Goal: Task Accomplishment & Management: Use online tool/utility

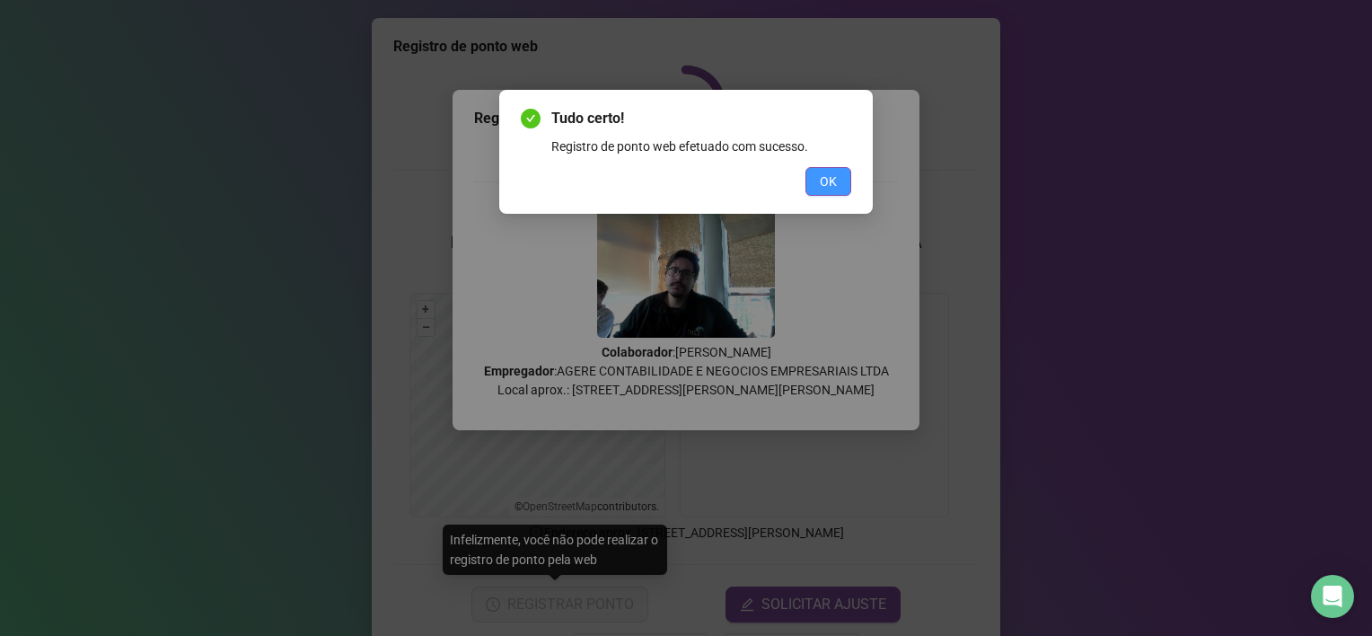
click at [815, 178] on button "OK" at bounding box center [828, 181] width 46 height 29
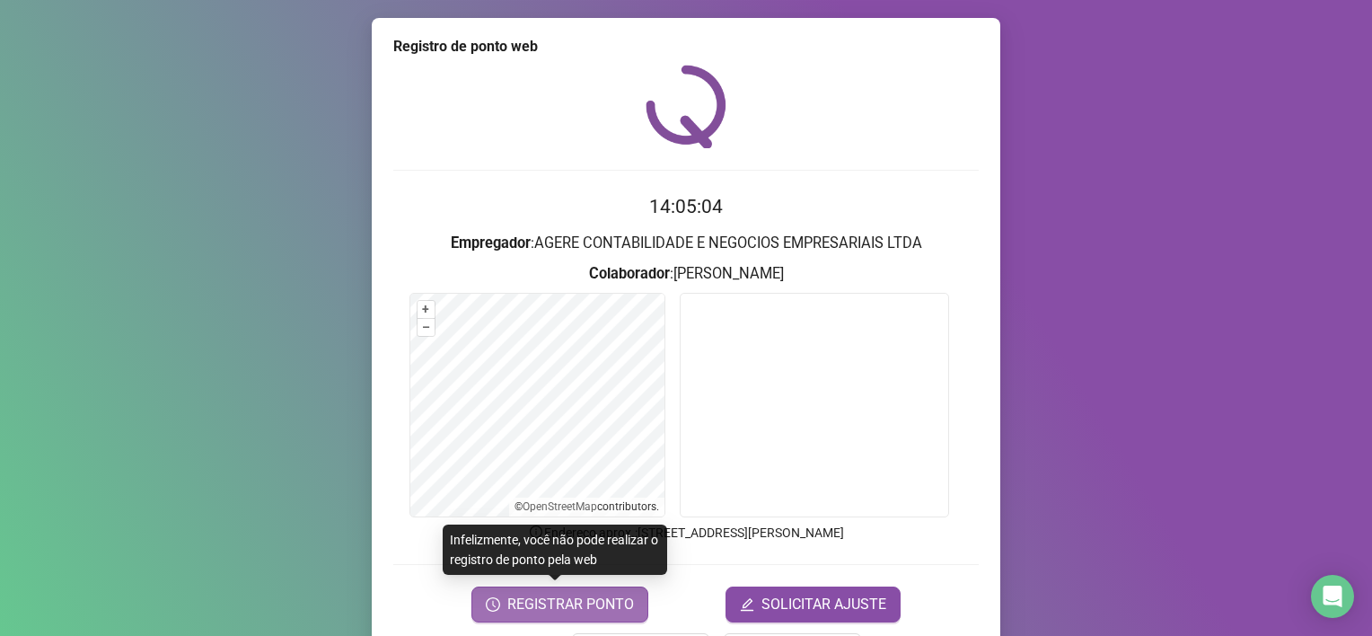
click at [539, 606] on span "REGISTRAR PONTO" at bounding box center [570, 605] width 127 height 22
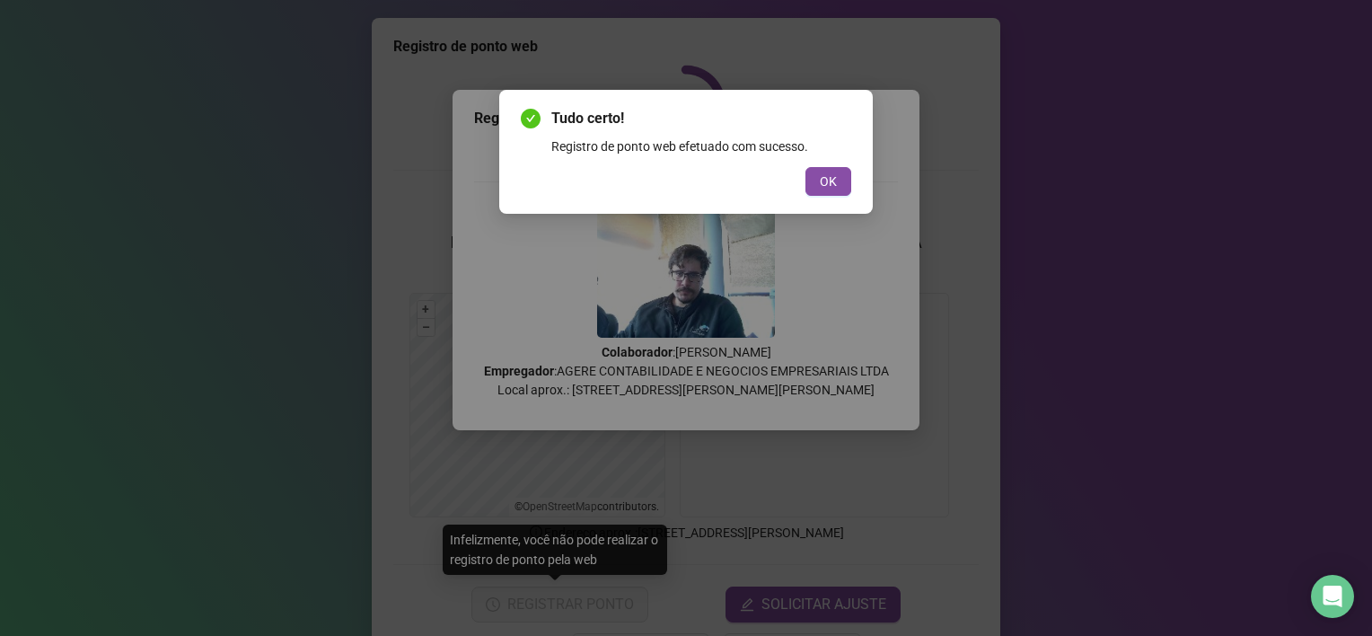
click at [815, 207] on div "Tudo certo! Registro de ponto web efetuado com sucesso. OK" at bounding box center [686, 152] width 374 height 124
click at [816, 202] on div "Tudo certo! Registro de ponto web efetuado com sucesso. OK" at bounding box center [686, 152] width 374 height 124
click at [831, 174] on span "OK" at bounding box center [828, 182] width 17 height 20
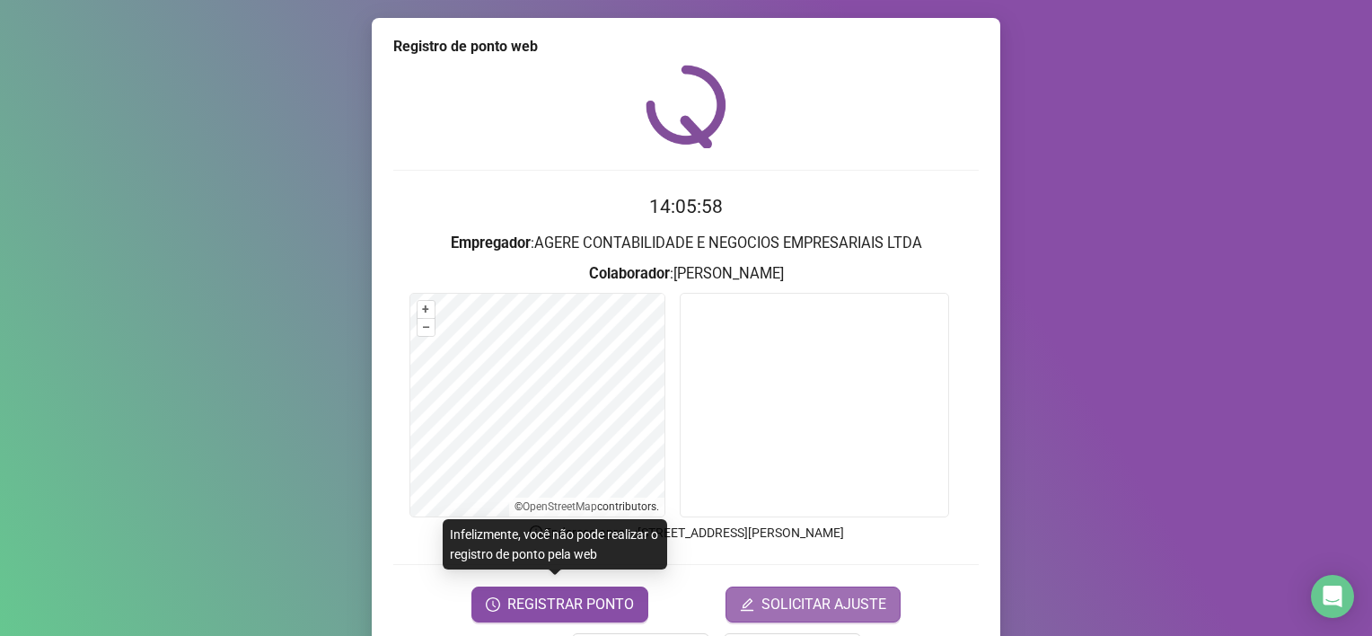
scroll to position [64, 0]
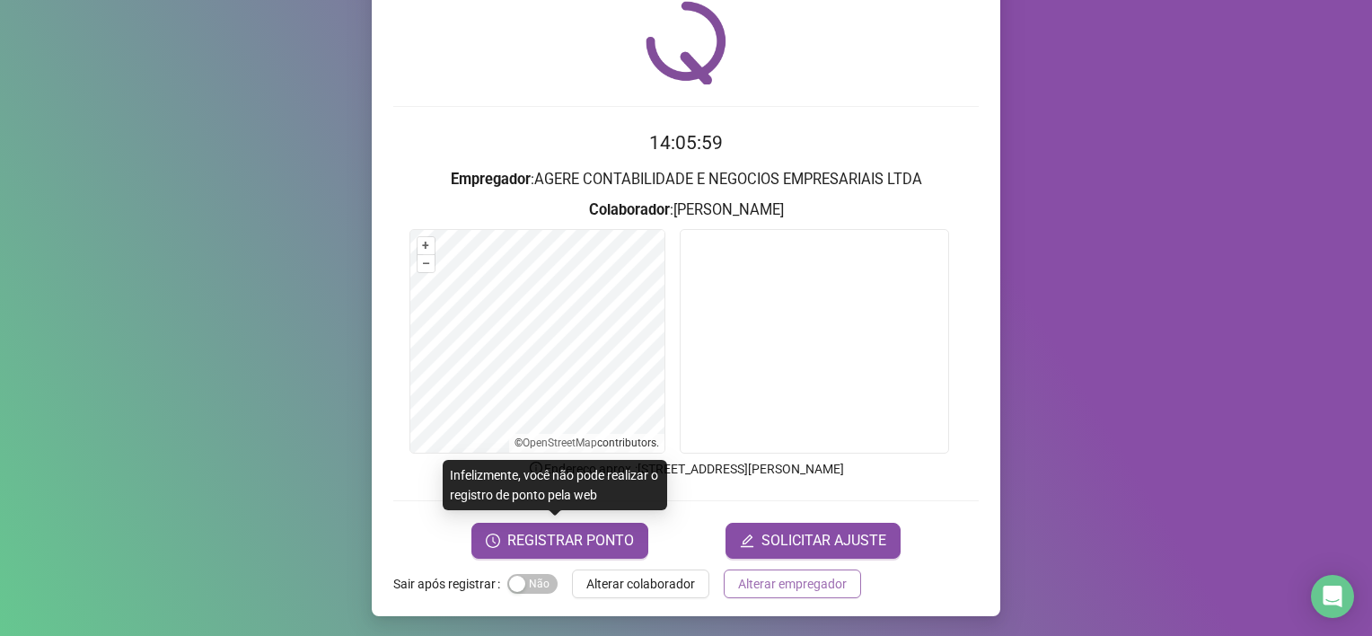
click at [753, 589] on span "Alterar empregador" at bounding box center [792, 584] width 109 height 20
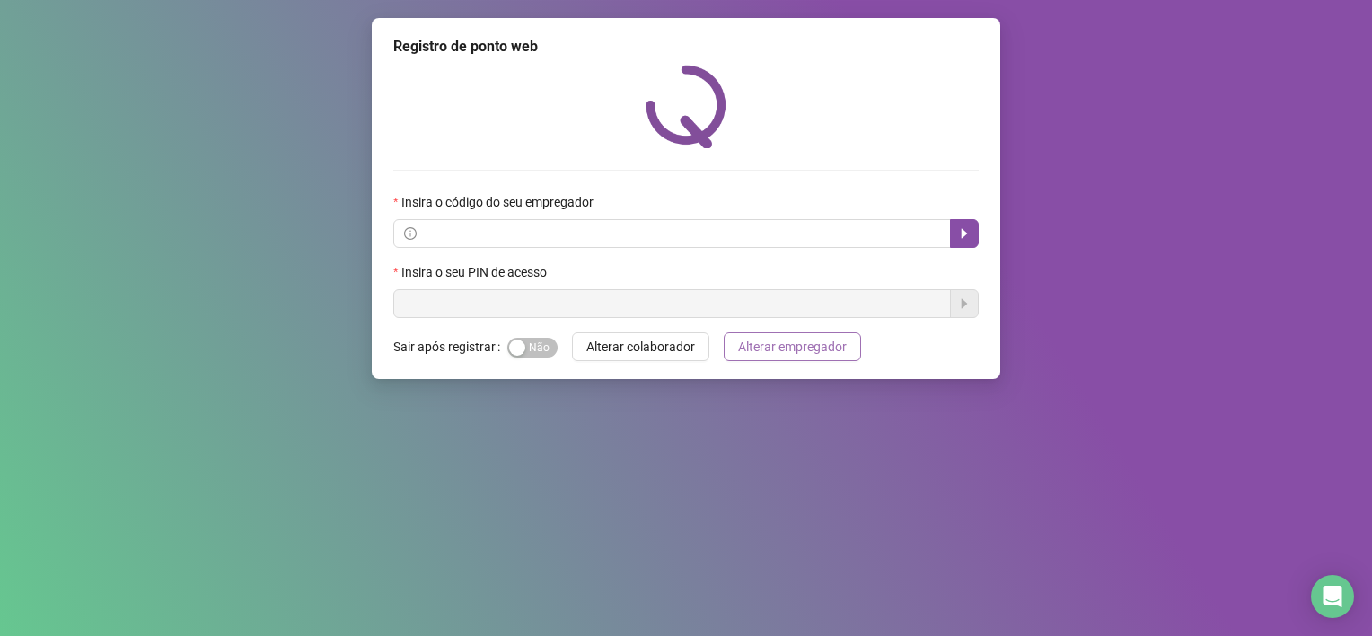
scroll to position [0, 0]
click at [507, 233] on input "text" at bounding box center [680, 234] width 520 height 20
click at [487, 247] on span at bounding box center [672, 233] width 558 height 29
paste input "**********"
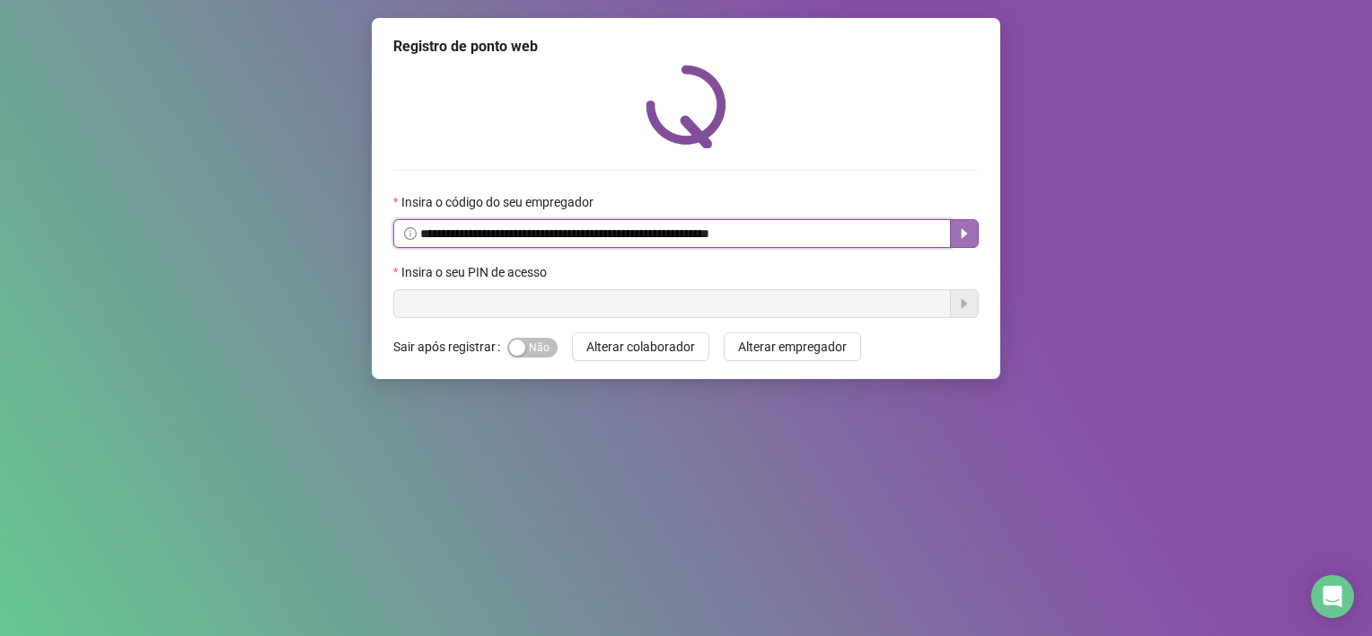
click at [971, 237] on icon "caret-right" at bounding box center [964, 233] width 14 height 14
type input "**********"
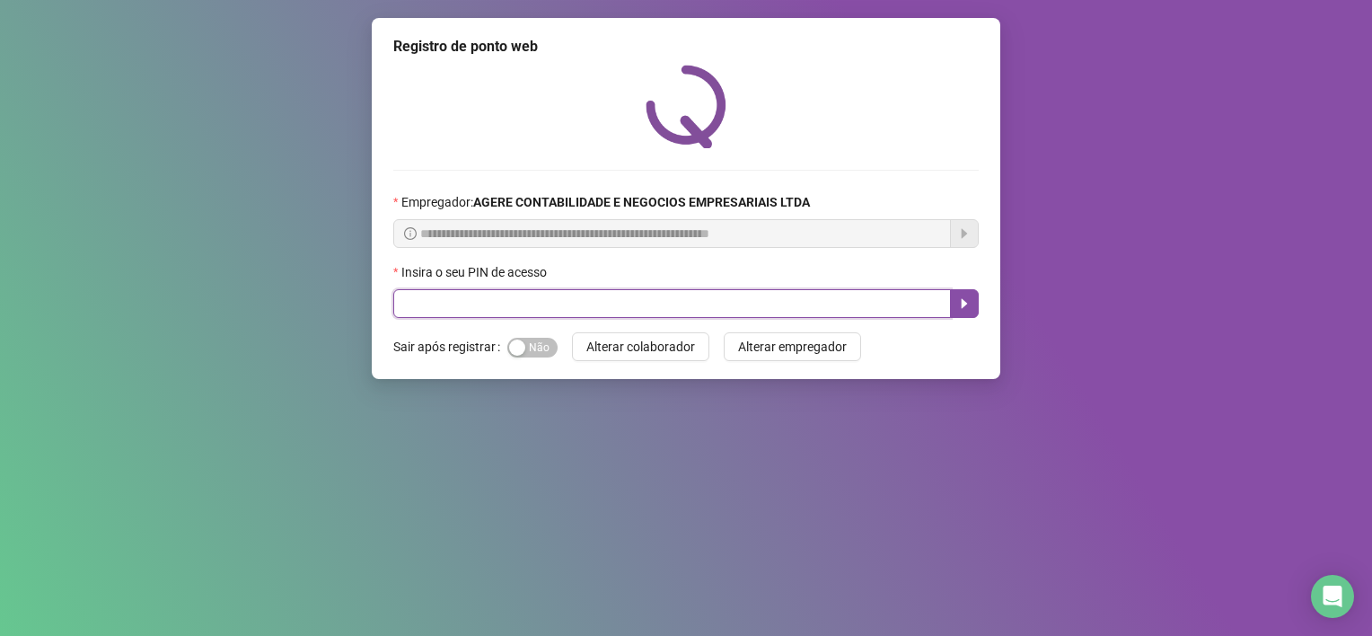
click at [539, 311] on input "text" at bounding box center [672, 303] width 558 height 29
type input "*****"
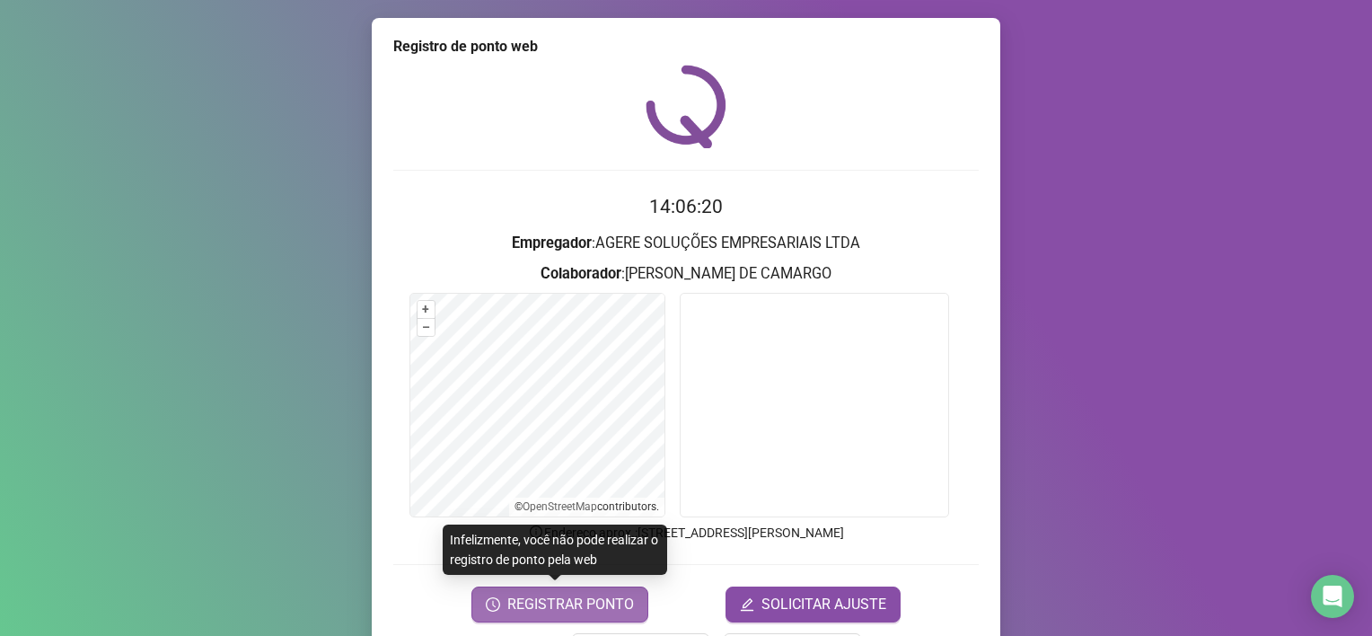
click at [589, 611] on span "REGISTRAR PONTO" at bounding box center [570, 605] width 127 height 22
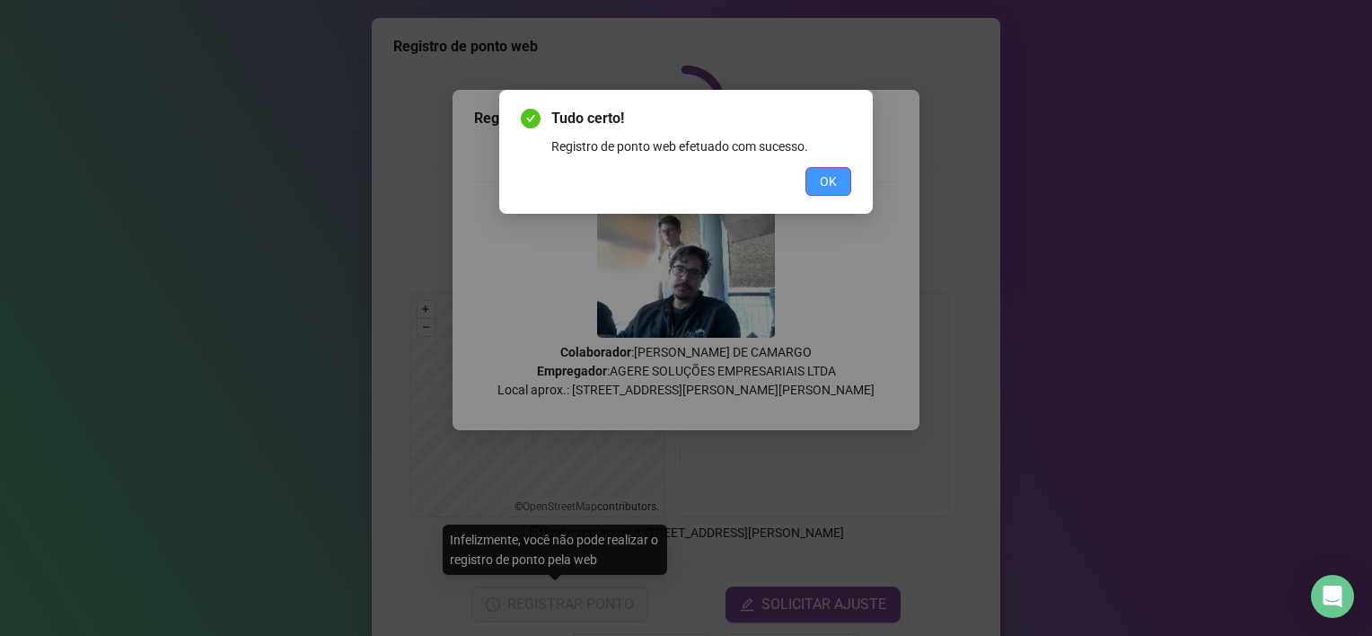
click at [828, 179] on span "OK" at bounding box center [828, 182] width 17 height 20
